Goal: Navigation & Orientation: Find specific page/section

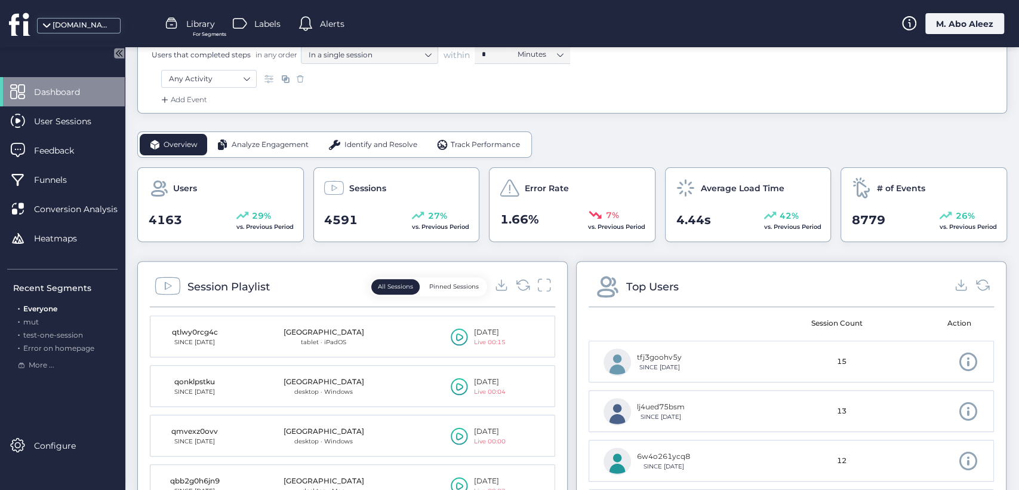
scroll to position [265, 0]
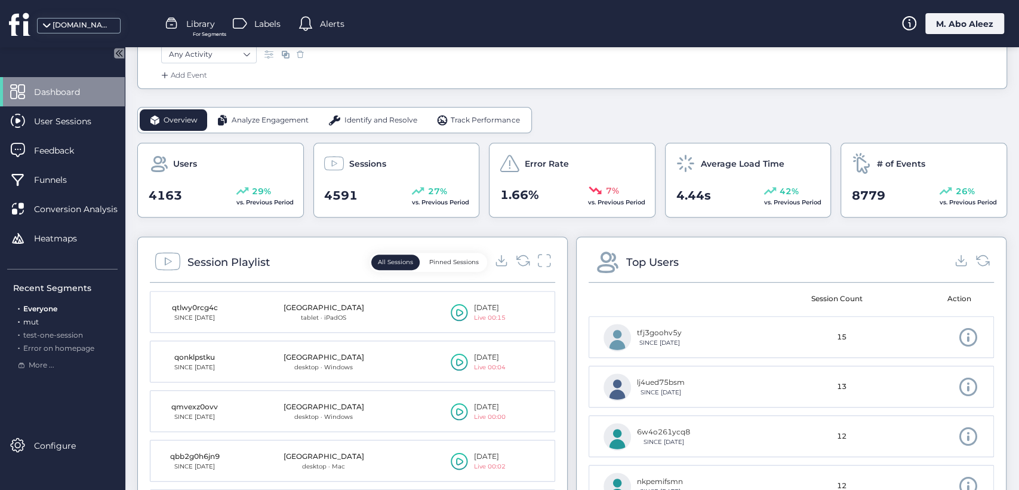
click at [39, 321] on div ". mut" at bounding box center [65, 321] width 104 height 11
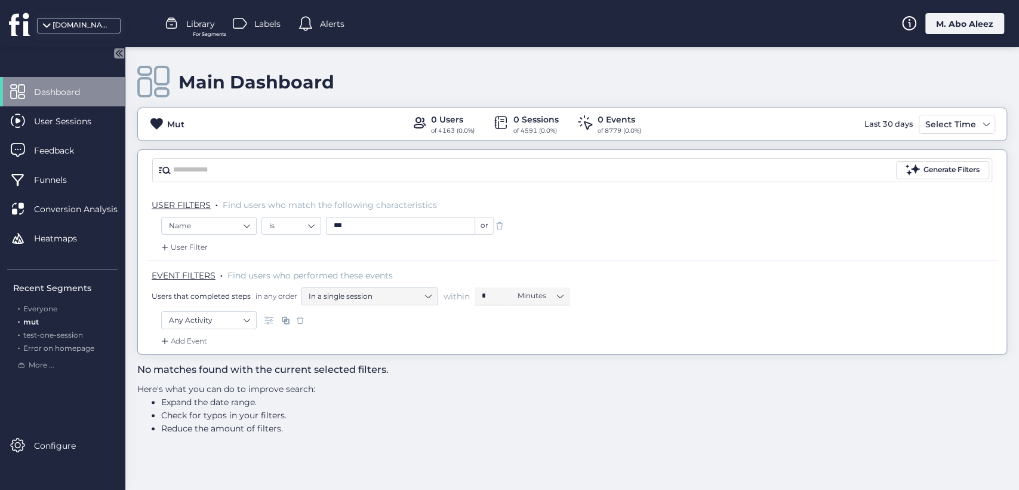
click at [69, 86] on span "Dashboard" at bounding box center [66, 91] width 64 height 13
click at [253, 24] on div "Labels" at bounding box center [257, 24] width 48 height 18
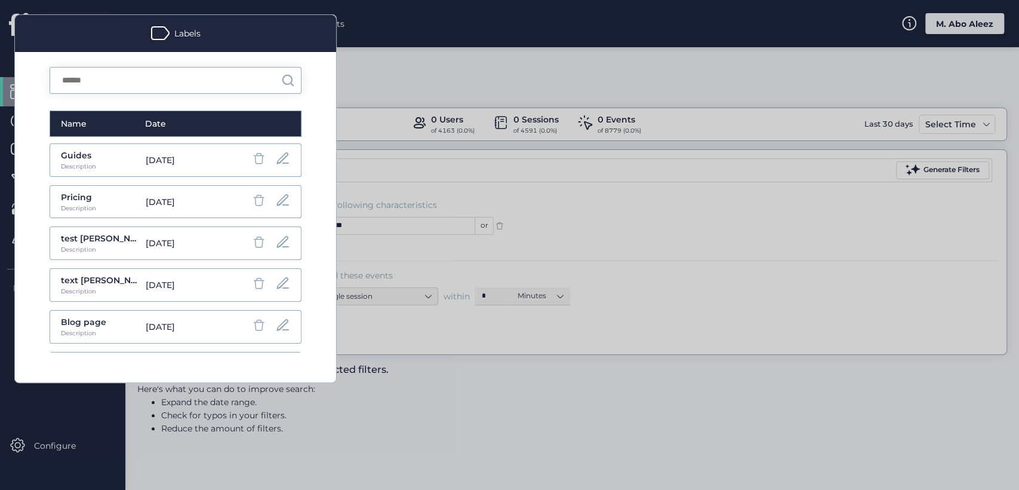
click at [76, 155] on div "Guides" at bounding box center [100, 155] width 79 height 13
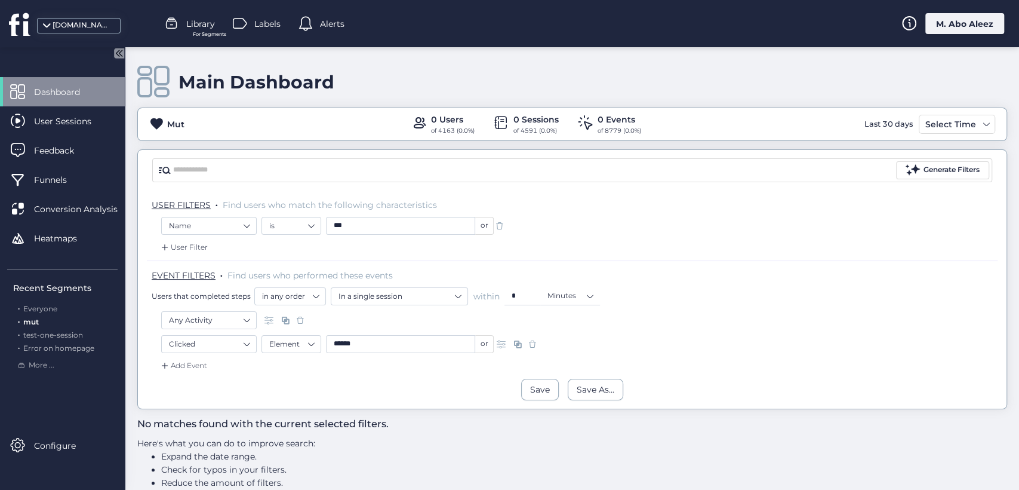
click at [266, 26] on span "Labels" at bounding box center [267, 23] width 26 height 13
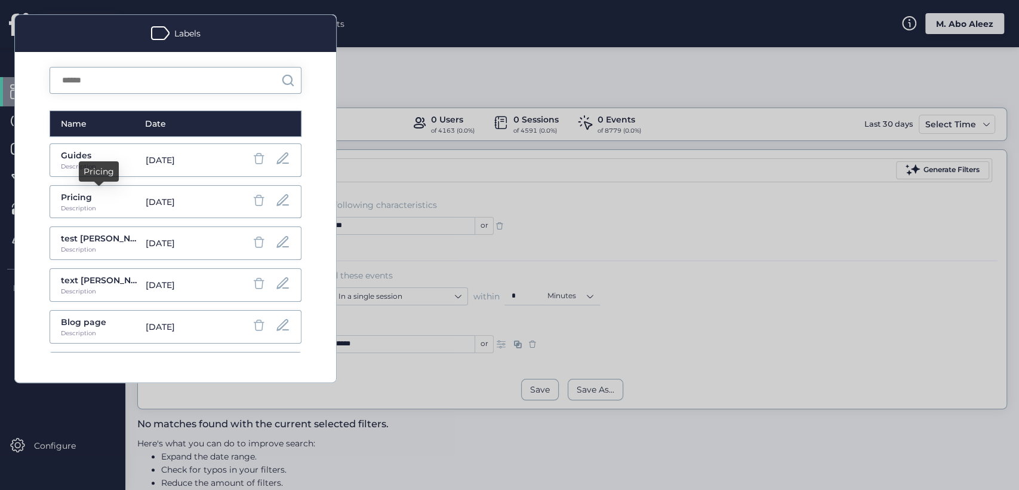
click at [108, 202] on div "Pricing" at bounding box center [100, 196] width 79 height 13
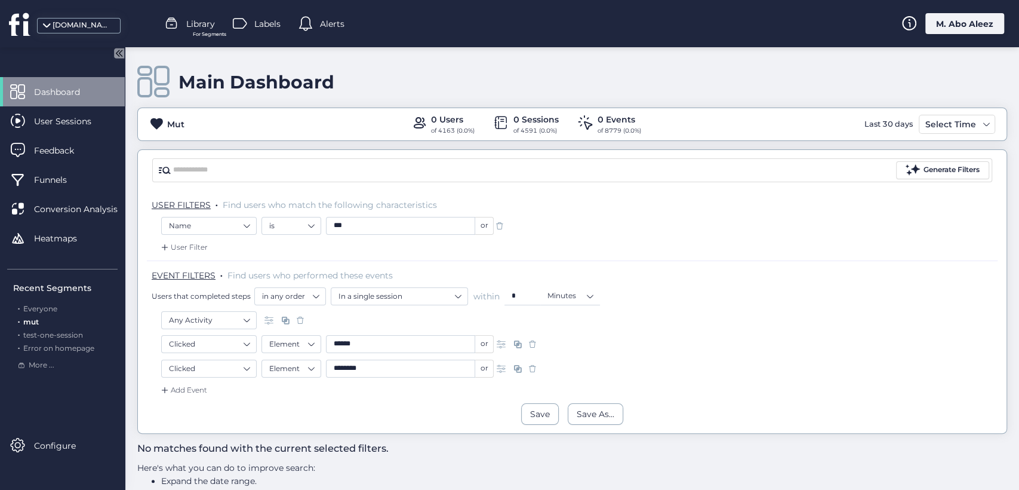
click at [263, 20] on span "Labels" at bounding box center [267, 23] width 26 height 13
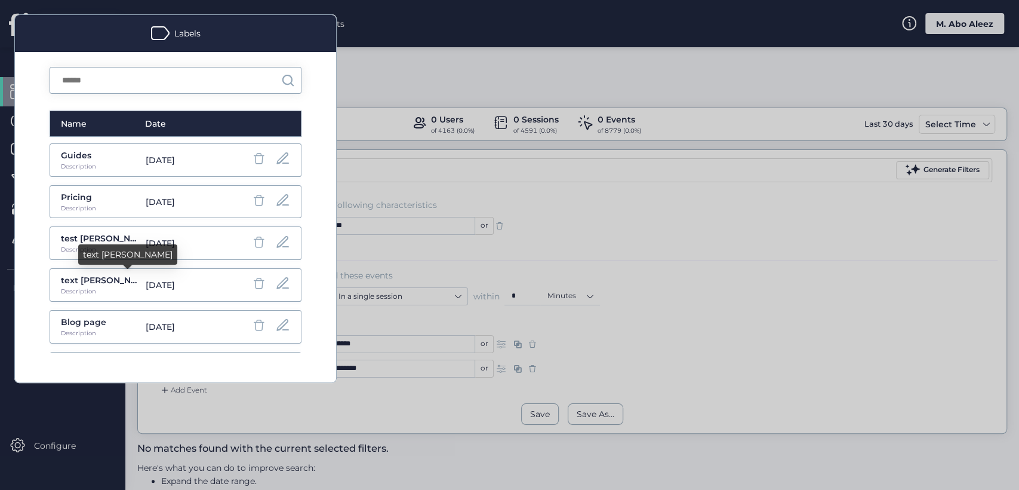
click at [87, 275] on div "text roy" at bounding box center [100, 279] width 79 height 13
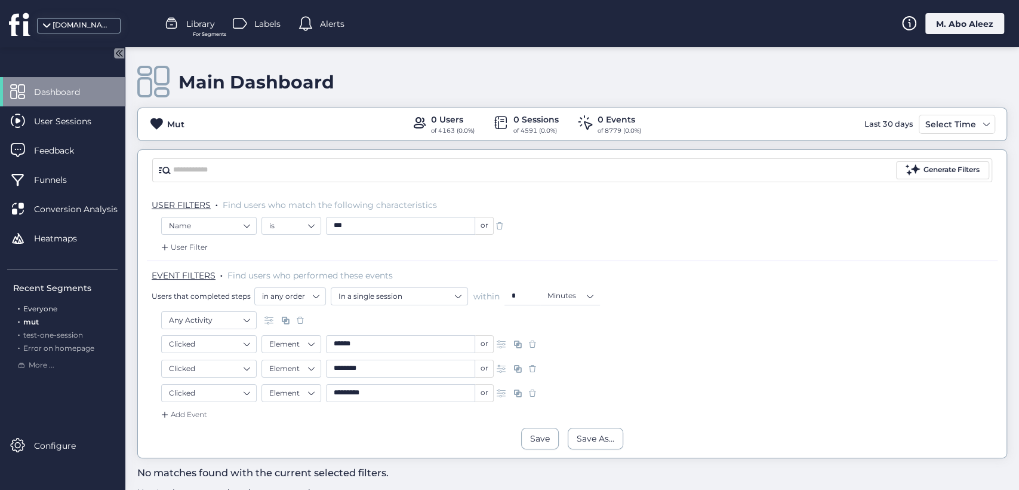
click at [43, 311] on span "Everyone" at bounding box center [40, 308] width 34 height 9
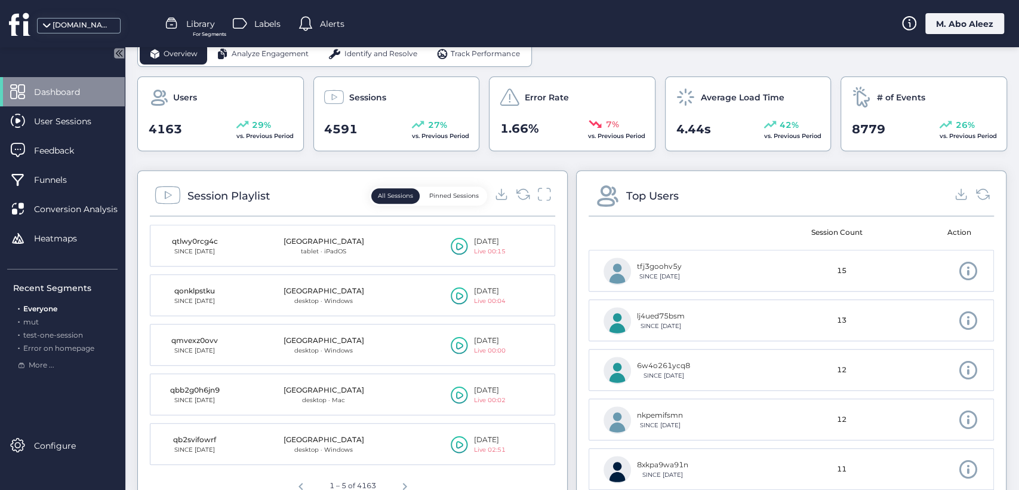
scroll to position [199, 0]
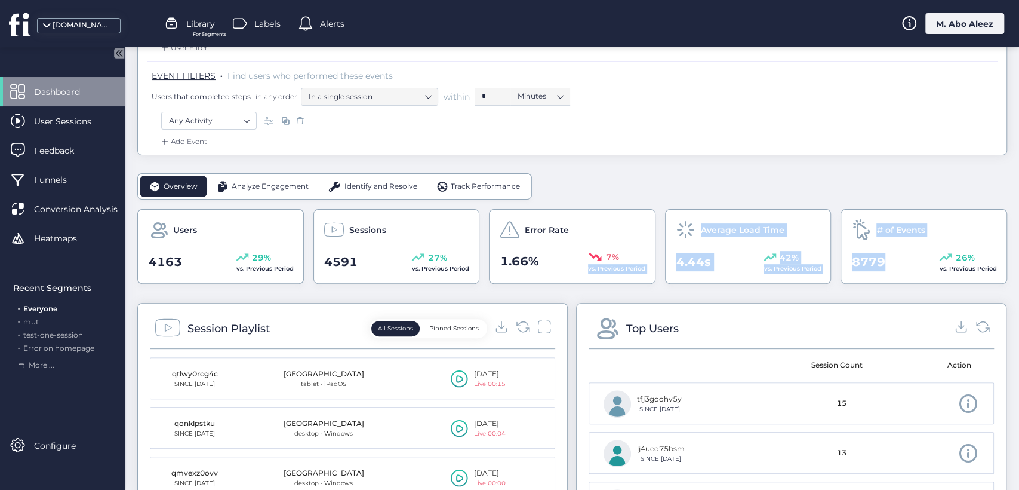
drag, startPoint x: 925, startPoint y: 251, endPoint x: 576, endPoint y: 250, distance: 349.3
click at [587, 251] on div "Users 4163 29% vs. Previous Period Sessions 4591 27% vs. Previous Period Error …" at bounding box center [572, 246] width 870 height 75
drag, startPoint x: 376, startPoint y: 181, endPoint x: 269, endPoint y: 184, distance: 106.9
click at [371, 181] on span "Identify and Resolve" at bounding box center [380, 186] width 73 height 11
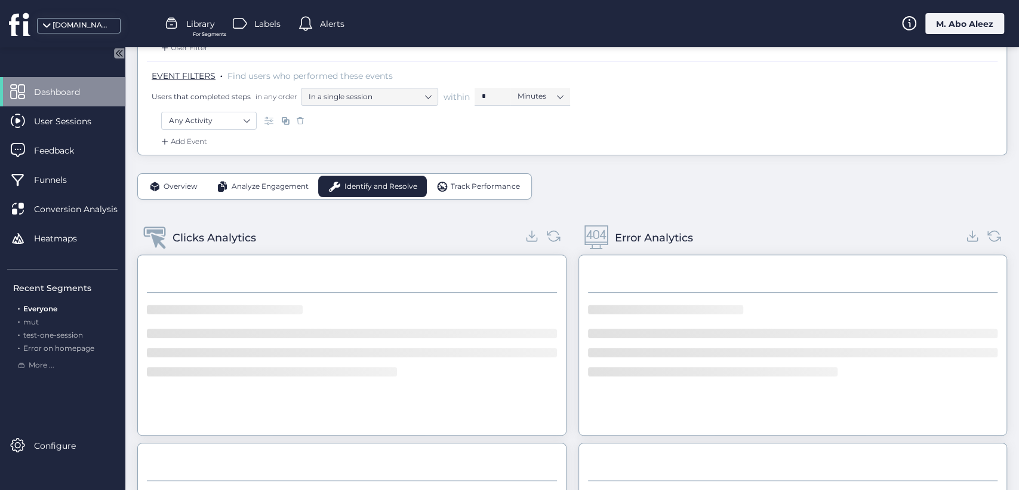
click at [266, 185] on span "Analyze Engagement" at bounding box center [270, 186] width 77 height 11
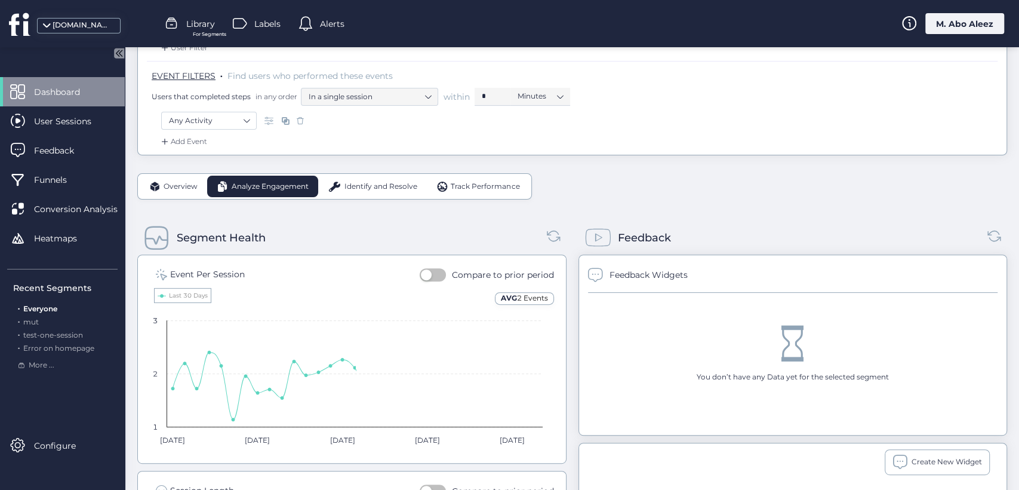
click at [183, 182] on span "Overview" at bounding box center [181, 186] width 34 height 11
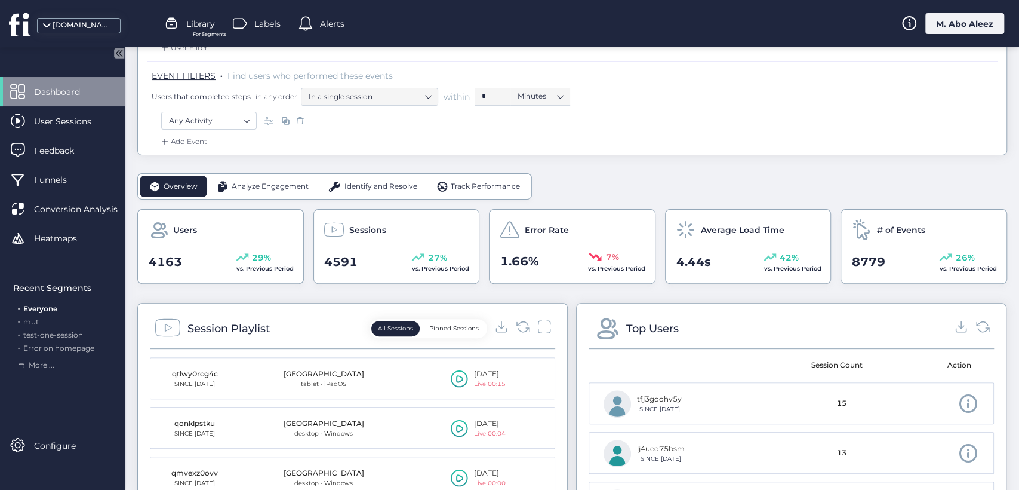
click at [372, 188] on span "Identify and Resolve" at bounding box center [380, 186] width 73 height 11
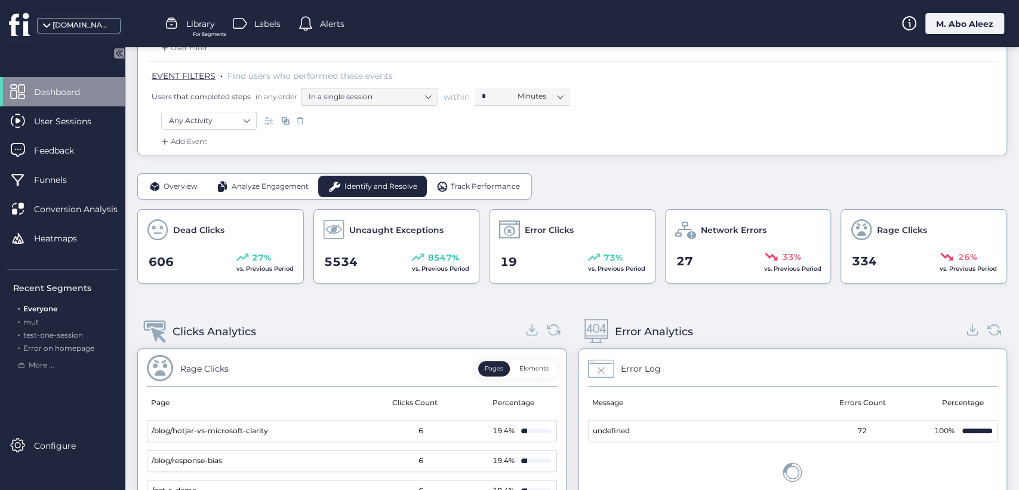
click at [172, 183] on span "Overview" at bounding box center [181, 186] width 34 height 11
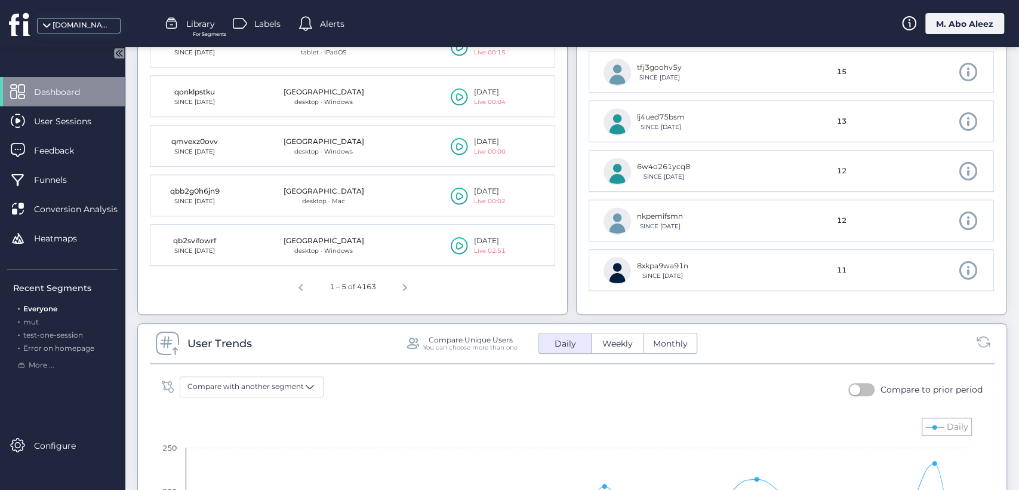
scroll to position [530, 0]
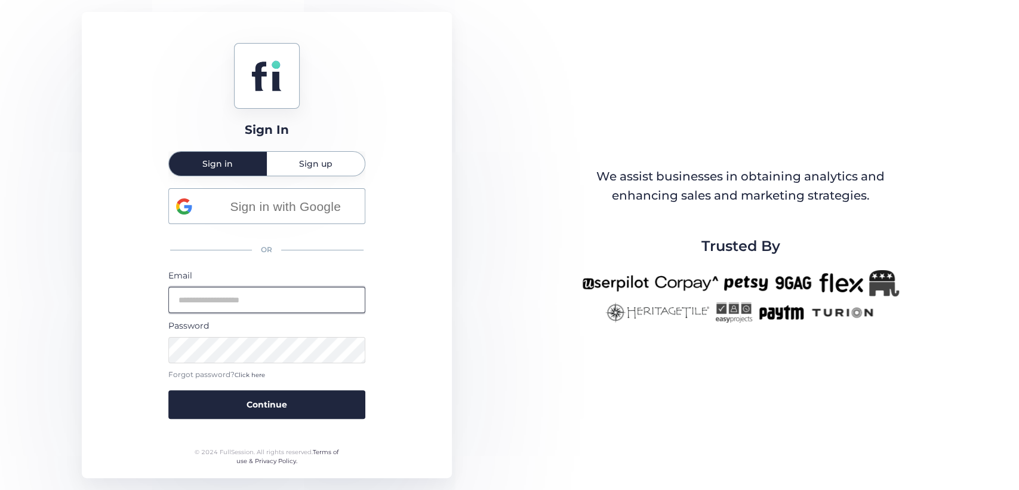
click at [310, 307] on input "email" at bounding box center [266, 300] width 197 height 26
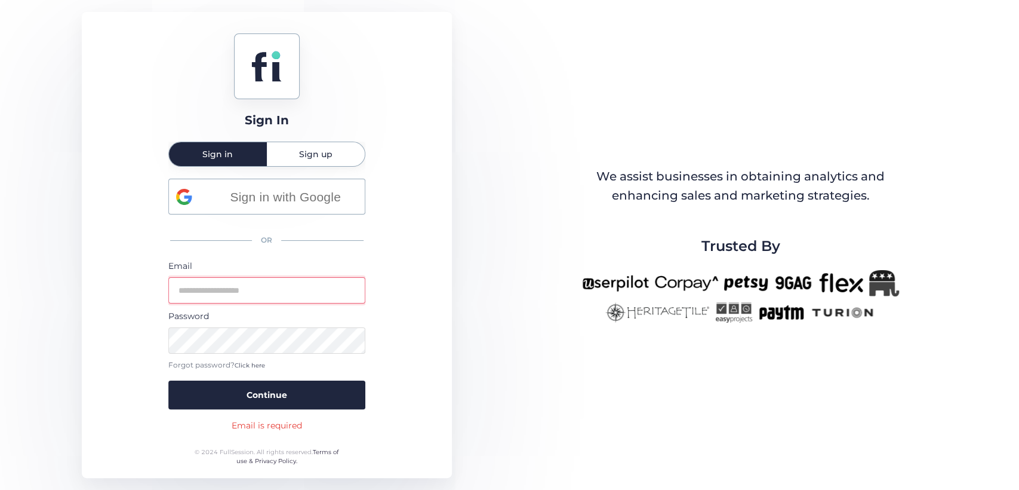
type input "**********"
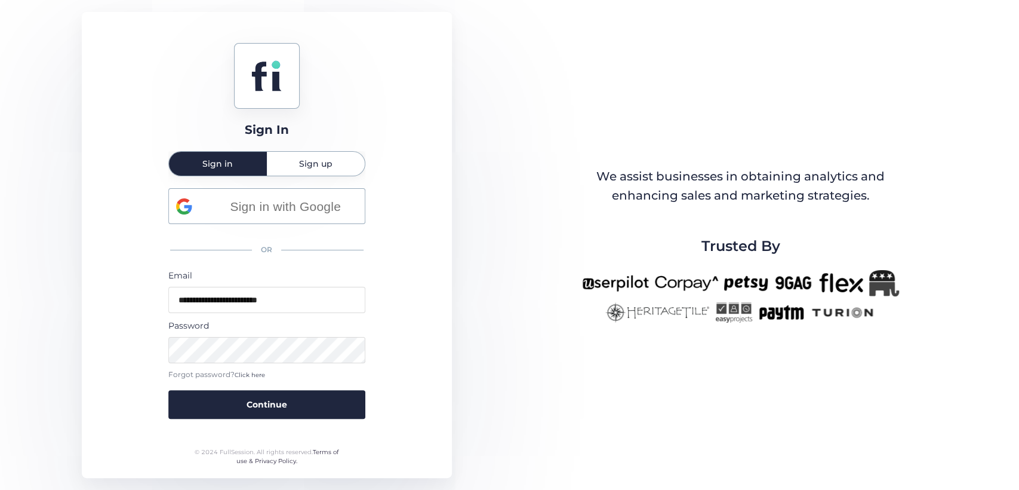
click at [168, 390] on button "Continue" at bounding box center [266, 404] width 197 height 29
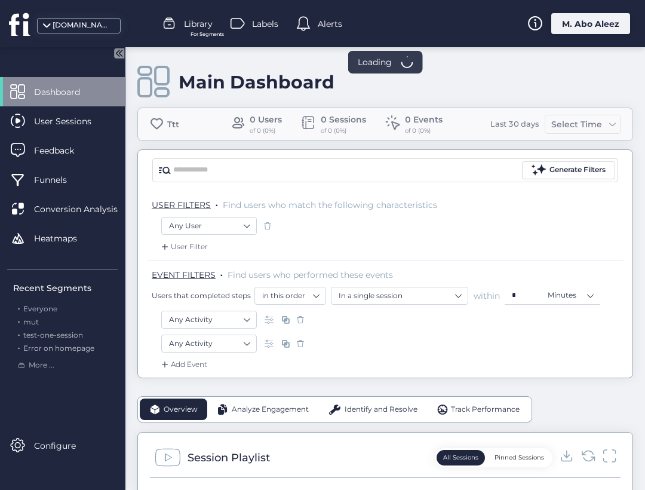
click at [614, 67] on div "Main Dashboard" at bounding box center [385, 82] width 496 height 34
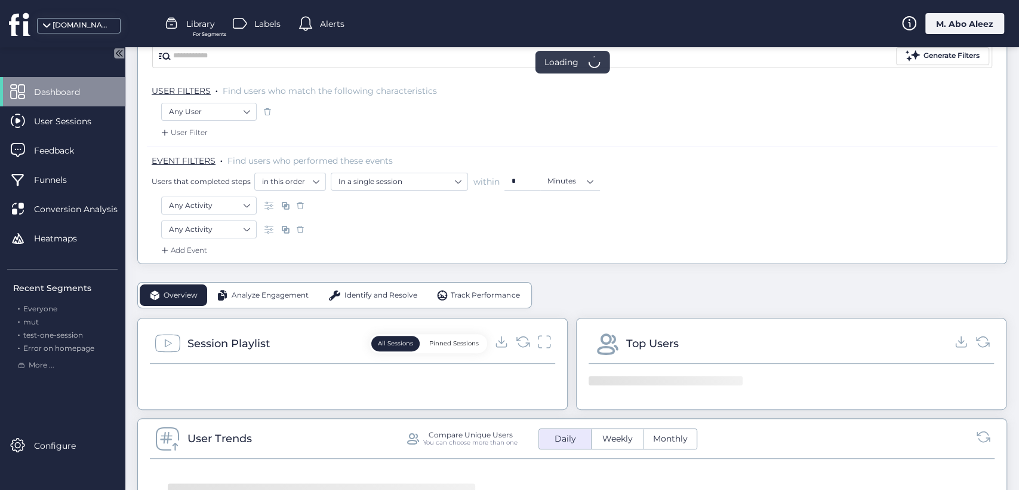
scroll to position [133, 0]
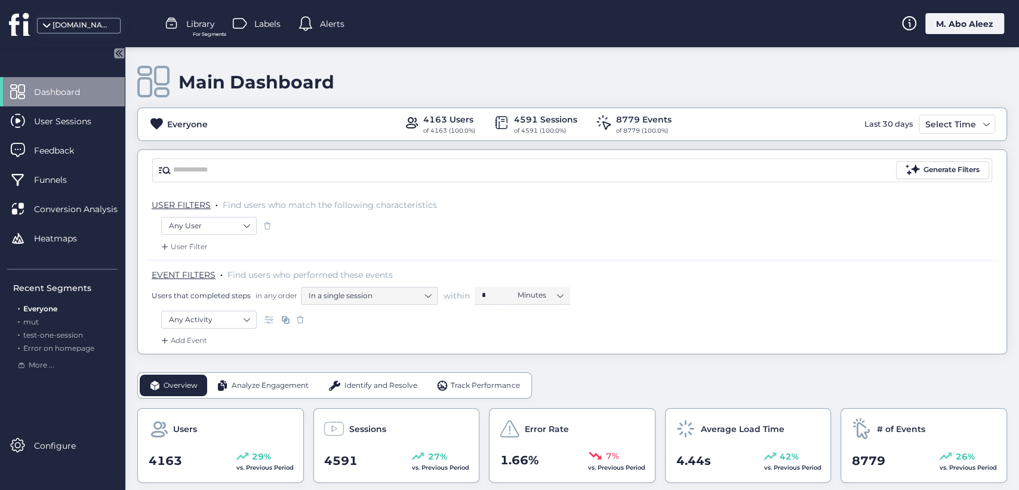
scroll to position [530, 0]
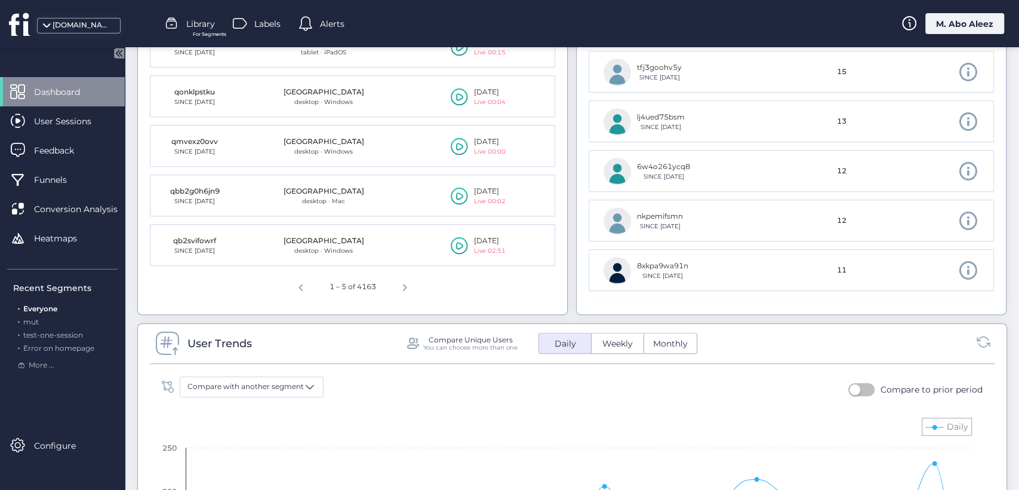
click at [959, 20] on div "M. Abo Aleez" at bounding box center [964, 23] width 79 height 21
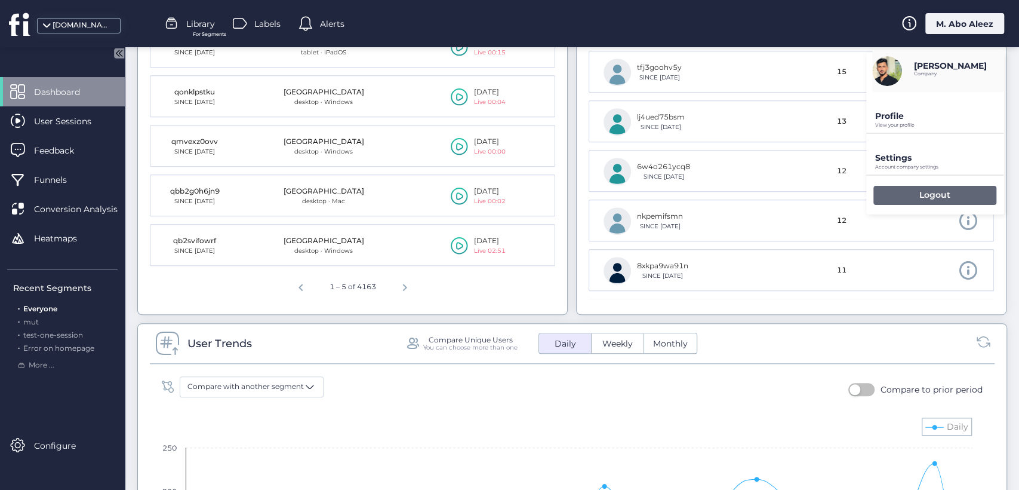
click at [944, 199] on p "Logout" at bounding box center [934, 194] width 31 height 11
